Goal: Information Seeking & Learning: Learn about a topic

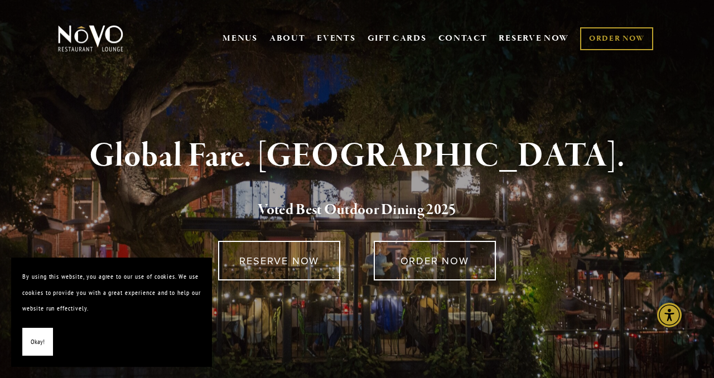
click at [26, 344] on button "Okay!" at bounding box center [37, 342] width 31 height 28
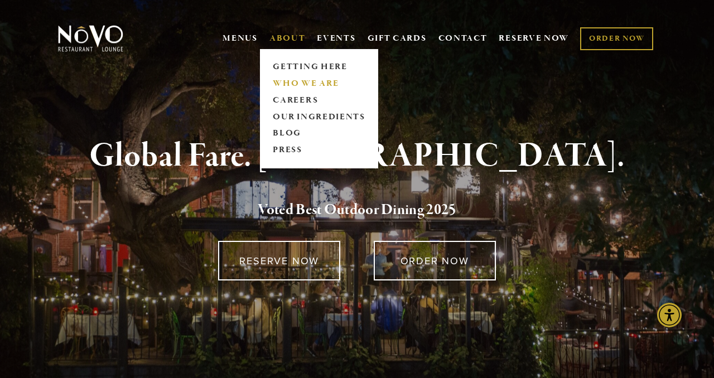
click at [291, 81] on link "WHO WE ARE" at bounding box center [319, 83] width 99 height 17
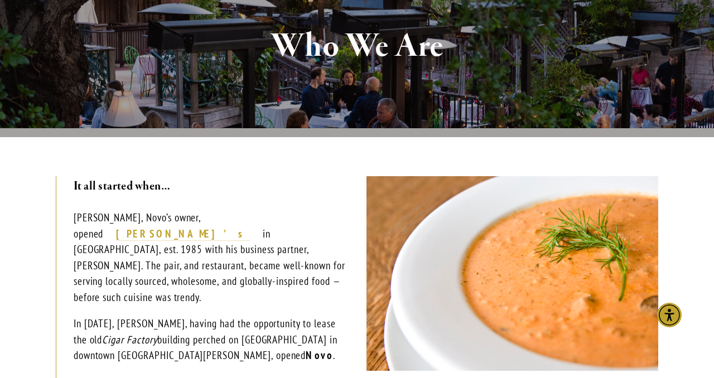
scroll to position [200, 0]
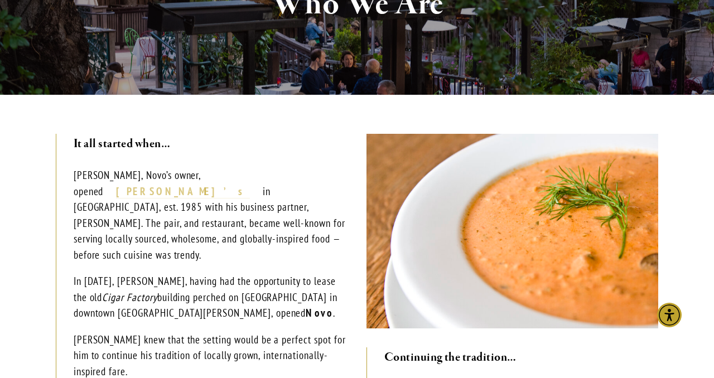
click at [231, 185] on strong "Robin’s" at bounding box center [182, 191] width 133 height 13
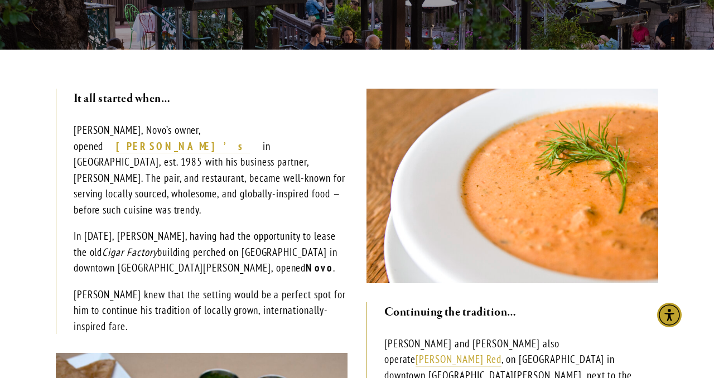
scroll to position [246, 0]
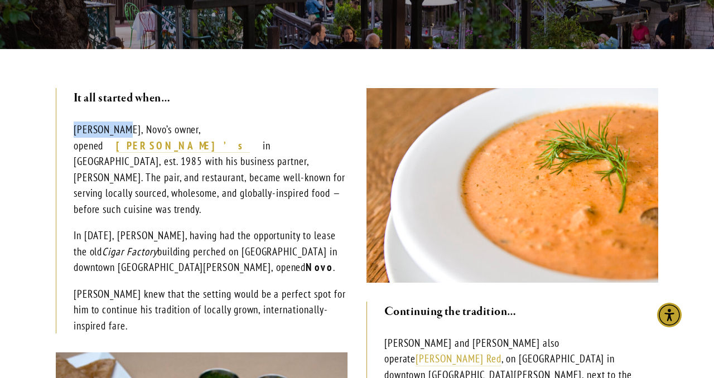
drag, startPoint x: 123, startPoint y: 131, endPoint x: 67, endPoint y: 131, distance: 56.4
click at [67, 131] on blockquote "It all started when… Robin Covey, Novo’s owner, opened Robin’s in Cambria, est.…" at bounding box center [202, 211] width 292 height 246
copy p "Robin Covey"
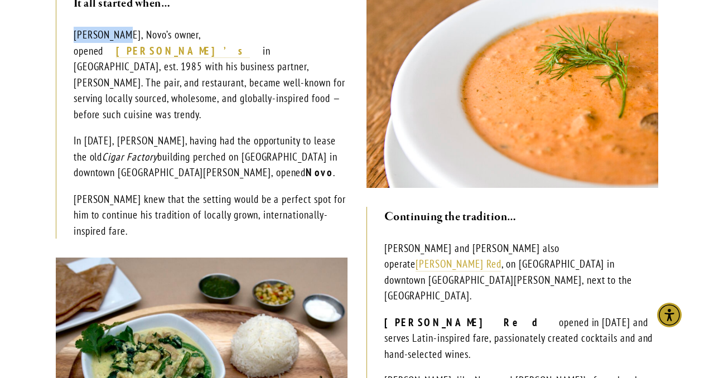
scroll to position [344, 0]
